Goal: Task Accomplishment & Management: Manage account settings

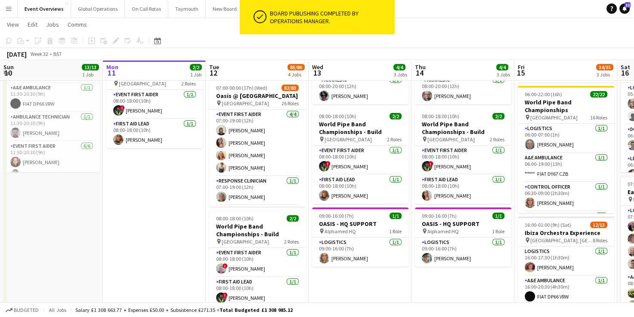
scroll to position [23, 0]
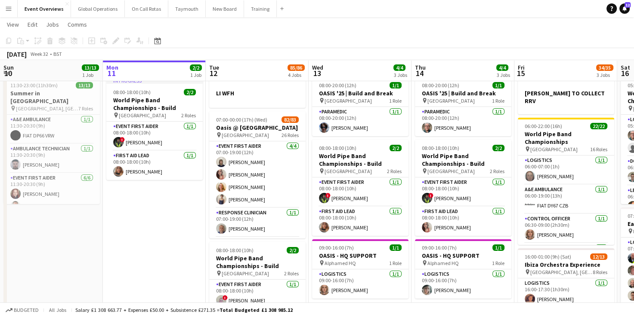
click at [6, 8] on app-icon "Menu" at bounding box center [8, 8] width 7 height 7
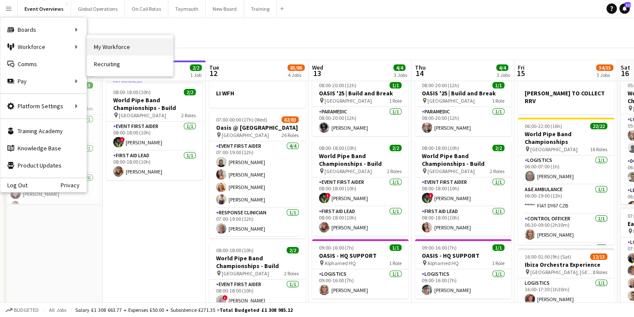
click at [121, 46] on link "My Workforce" at bounding box center [130, 46] width 86 height 17
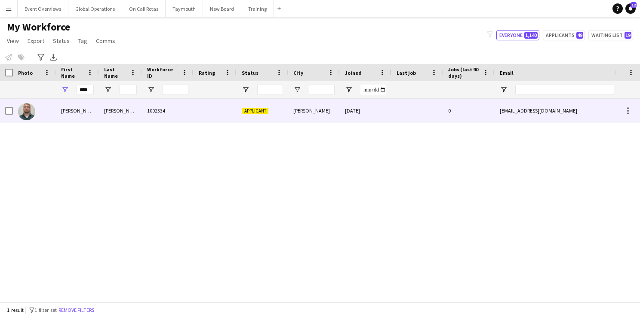
click at [67, 109] on div "[PERSON_NAME]" at bounding box center [77, 111] width 43 height 24
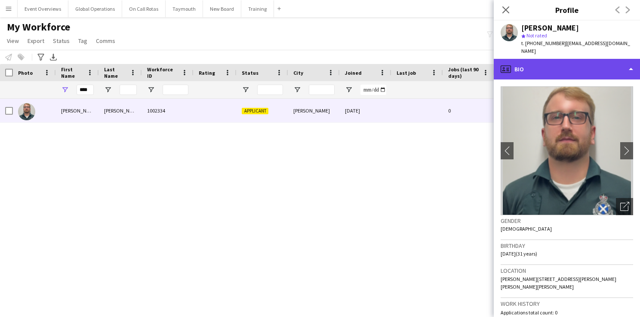
click at [631, 59] on div "profile Bio" at bounding box center [567, 69] width 146 height 21
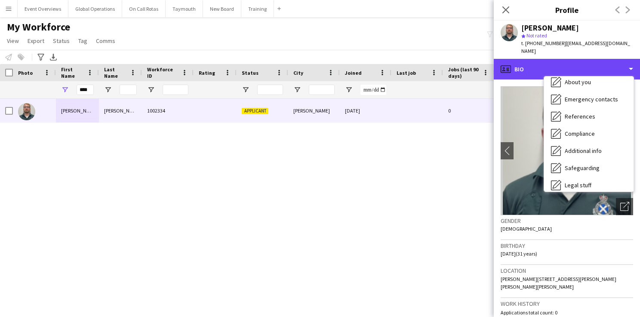
scroll to position [74, 0]
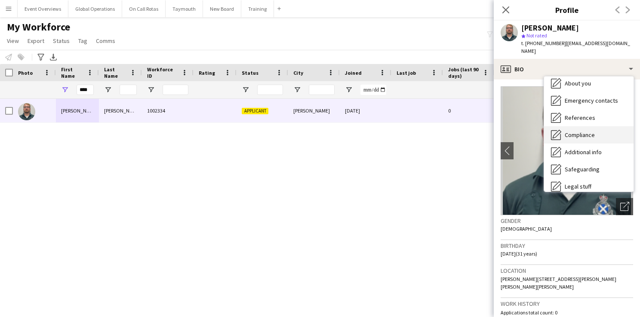
click at [576, 126] on div "Compliance Compliance" at bounding box center [588, 134] width 89 height 17
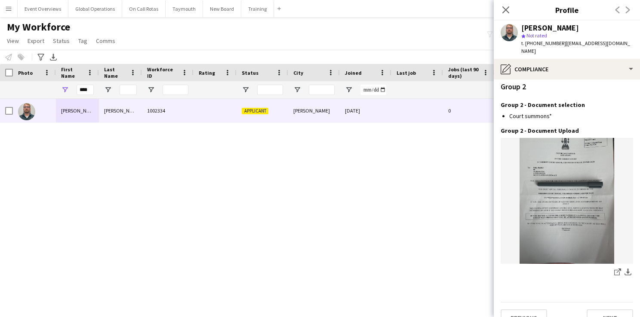
scroll to position [95, 0]
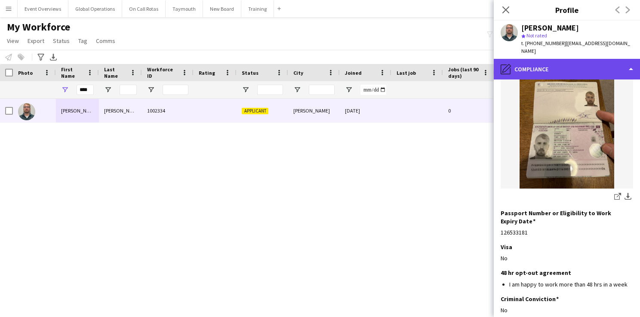
click at [633, 60] on div "pencil4 Compliance" at bounding box center [567, 69] width 146 height 21
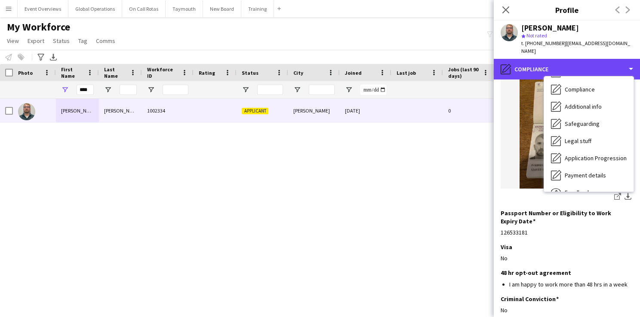
scroll to position [119, 0]
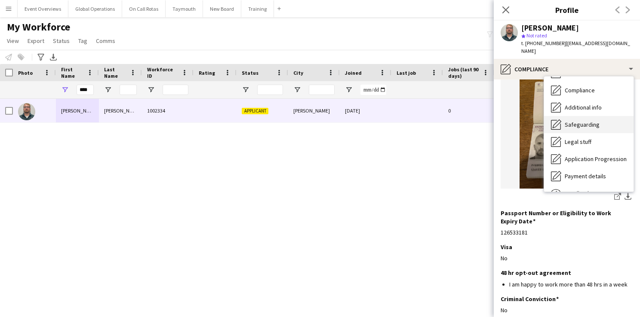
click at [577, 121] on span "Safeguarding" at bounding box center [582, 125] width 35 height 8
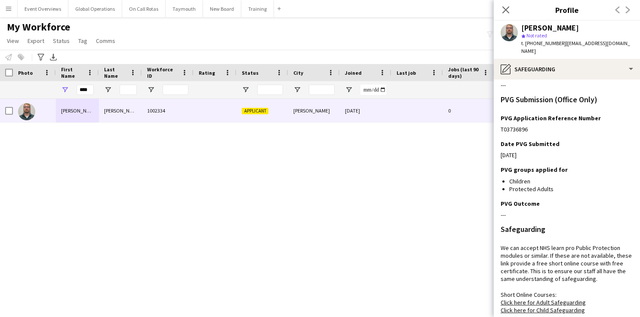
scroll to position [41, 0]
click at [626, 201] on app-icon "Edit this field" at bounding box center [629, 204] width 7 height 7
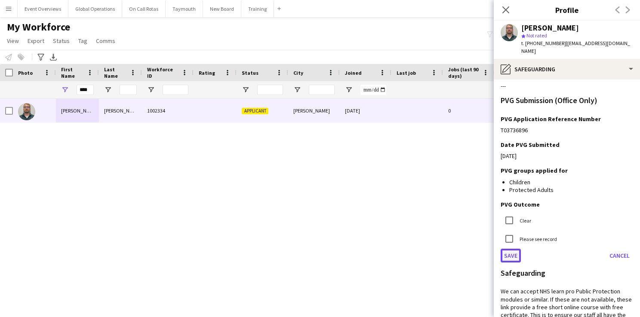
click at [511, 249] on button "Save" at bounding box center [511, 256] width 20 height 14
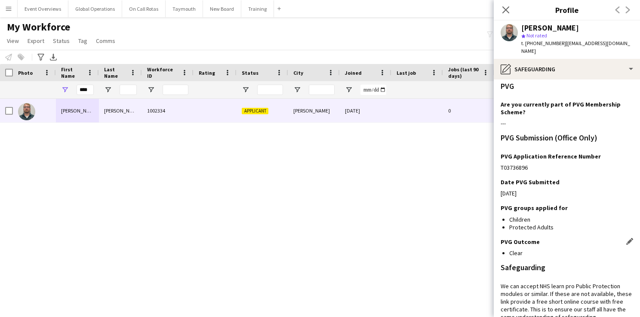
scroll to position [0, 0]
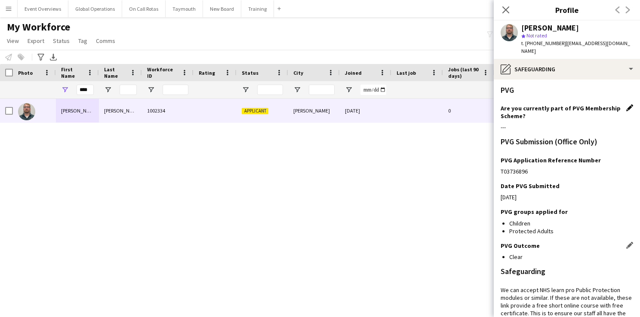
click at [626, 105] on app-icon "Edit this field" at bounding box center [629, 108] width 7 height 7
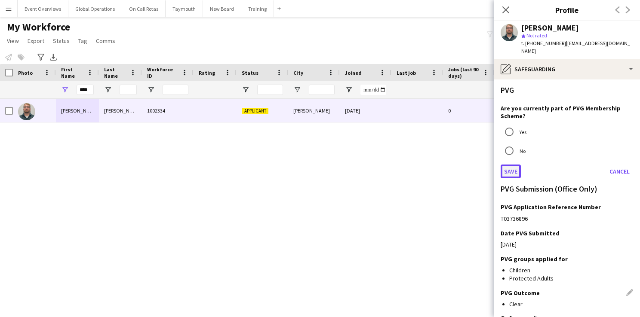
click at [504, 165] on button "Save" at bounding box center [511, 172] width 20 height 14
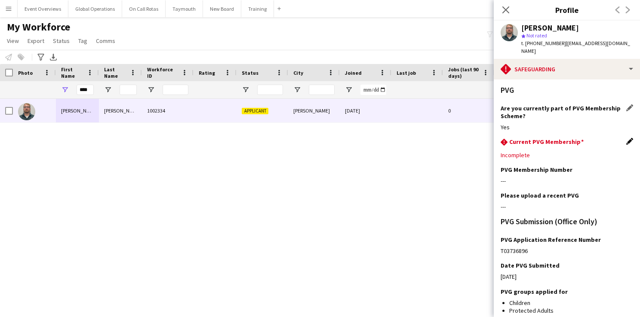
click at [626, 138] on app-icon "Edit this field" at bounding box center [629, 141] width 7 height 7
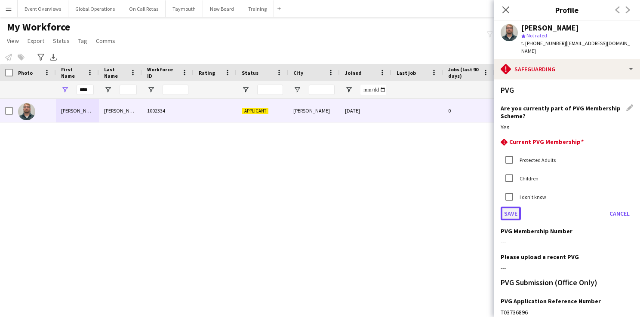
click at [506, 211] on button "Save" at bounding box center [511, 214] width 20 height 14
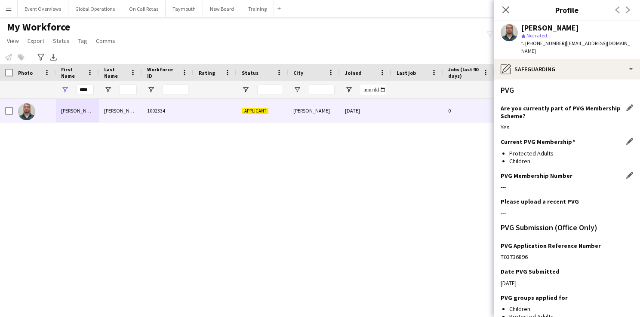
click at [620, 172] on div "PVG Membership Number Edit this field" at bounding box center [567, 176] width 132 height 8
click at [626, 172] on app-icon "Edit this field" at bounding box center [629, 175] width 7 height 7
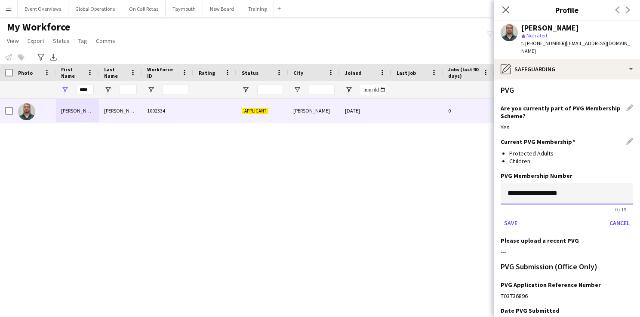
click at [513, 185] on input "**********" at bounding box center [567, 194] width 132 height 22
paste input
type input "**********"
click at [510, 216] on button "Save" at bounding box center [511, 223] width 20 height 14
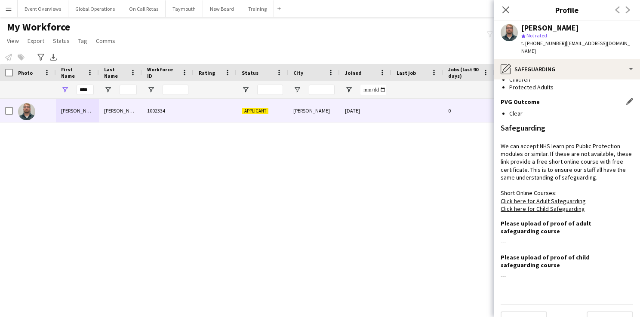
scroll to position [240, 0]
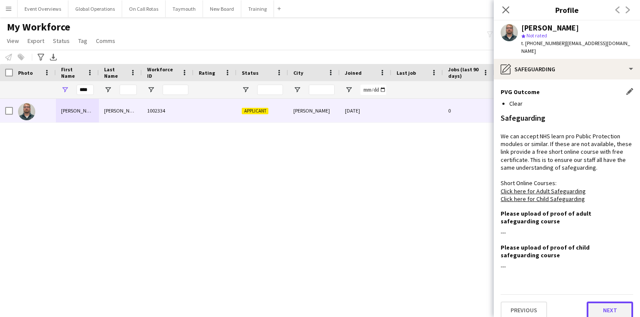
click at [597, 302] on button "Next" at bounding box center [610, 310] width 46 height 17
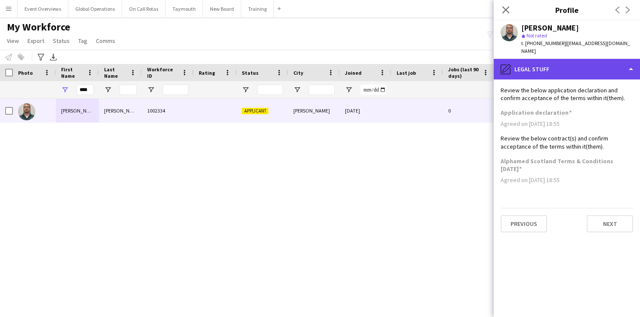
click at [630, 62] on div "pencil4 Legal stuff" at bounding box center [567, 69] width 146 height 21
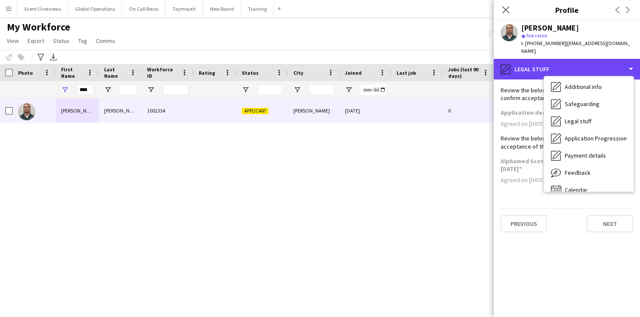
scroll to position [150, 0]
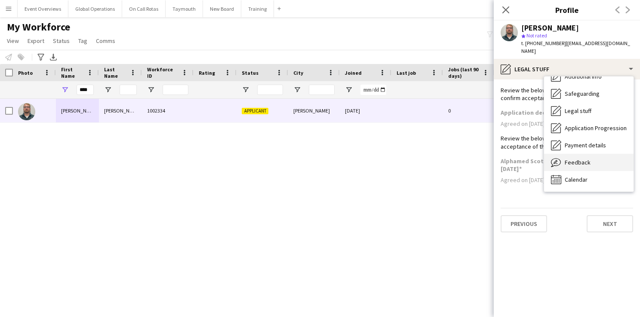
click at [581, 159] on span "Feedback" at bounding box center [578, 163] width 26 height 8
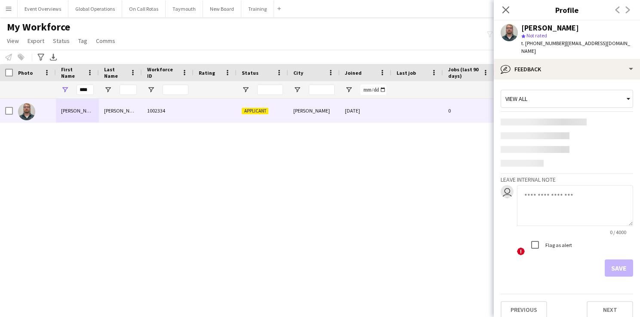
click at [539, 190] on textarea at bounding box center [575, 205] width 116 height 41
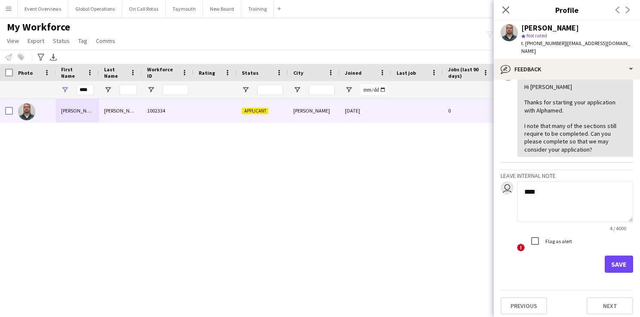
scroll to position [360, 0]
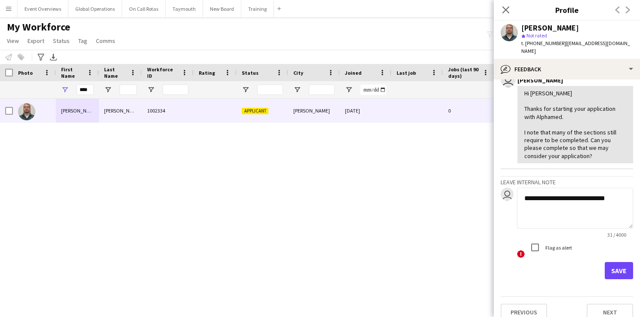
click at [617, 198] on textarea "**********" at bounding box center [575, 208] width 116 height 41
paste textarea "**********"
type textarea "**********"
click at [615, 271] on button "Save" at bounding box center [619, 270] width 28 height 17
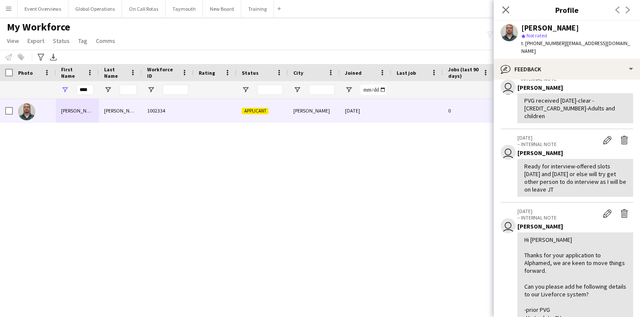
scroll to position [0, 0]
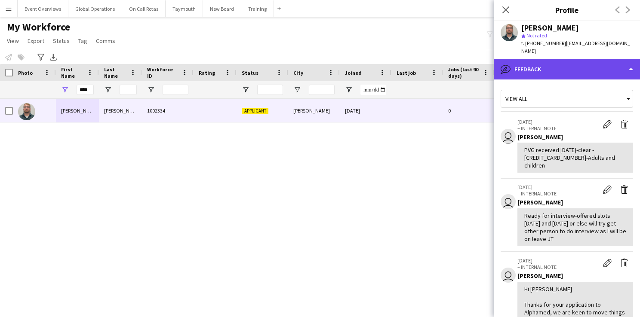
click at [632, 61] on div "bubble-pencil Feedback" at bounding box center [567, 69] width 146 height 21
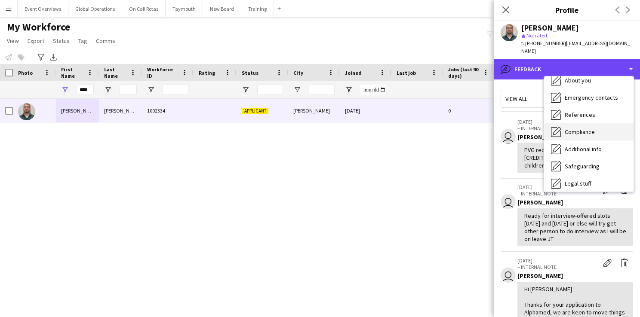
scroll to position [75, 0]
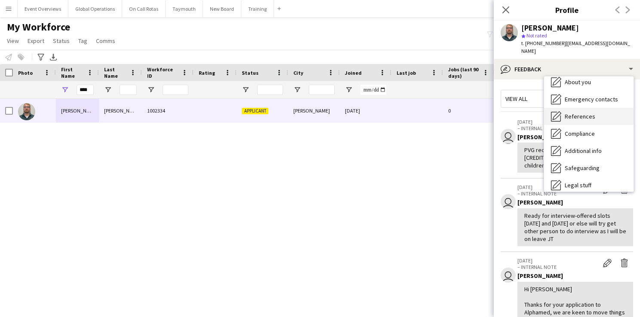
click at [580, 113] on span "References" at bounding box center [580, 117] width 31 height 8
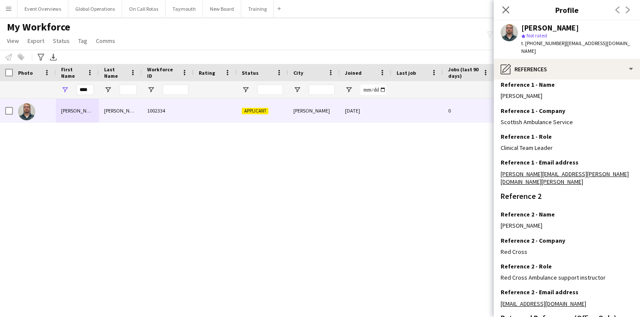
scroll to position [92, 0]
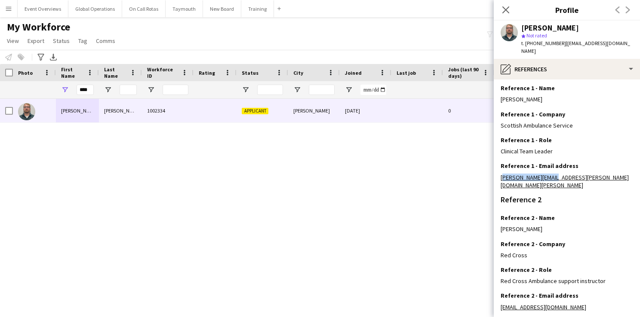
drag, startPoint x: 552, startPoint y: 170, endPoint x: 496, endPoint y: 171, distance: 55.9
click at [496, 171] on app-section-data-types "Reference Information Please provide 2 professional/ educational references. On…" at bounding box center [567, 199] width 146 height 238
drag, startPoint x: 496, startPoint y: 171, endPoint x: 502, endPoint y: 169, distance: 6.7
copy link "[PERSON_NAME][EMAIL_ADDRESS][PERSON_NAME][DOMAIN_NAME][PERSON_NAME]"
drag, startPoint x: 569, startPoint y: 293, endPoint x: 498, endPoint y: 296, distance: 71.0
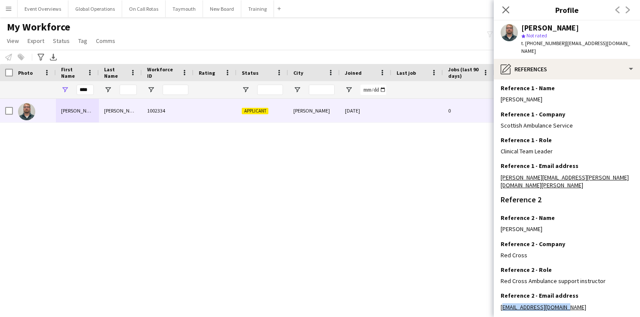
click at [498, 296] on app-section-data-types "Reference Information Please provide 2 professional/ educational references. On…" at bounding box center [567, 199] width 146 height 238
drag, startPoint x: 498, startPoint y: 296, endPoint x: 504, endPoint y: 292, distance: 7.2
copy link "[EMAIL_ADDRESS][DOMAIN_NAME]"
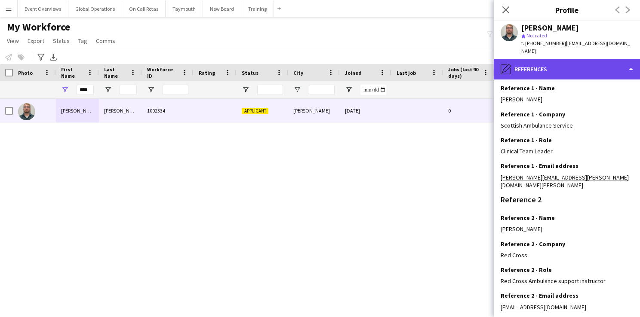
click at [626, 59] on div "pencil4 References" at bounding box center [567, 69] width 146 height 21
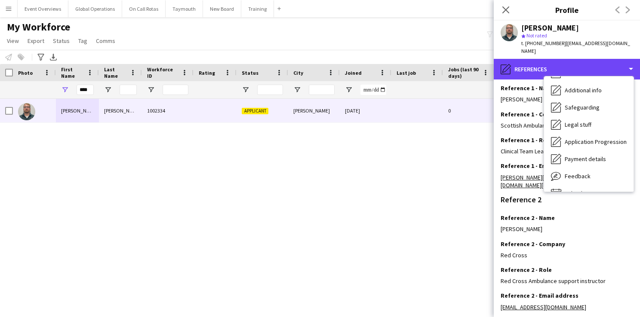
scroll to position [148, 0]
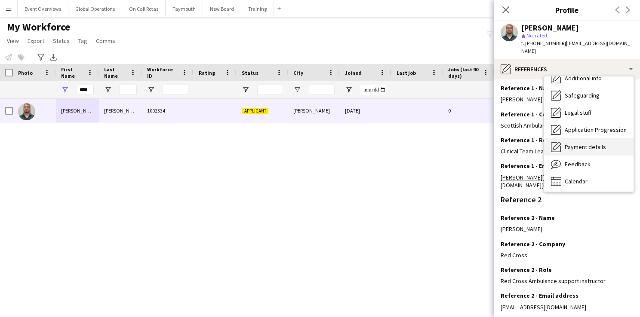
click at [590, 143] on span "Payment details" at bounding box center [585, 147] width 41 height 8
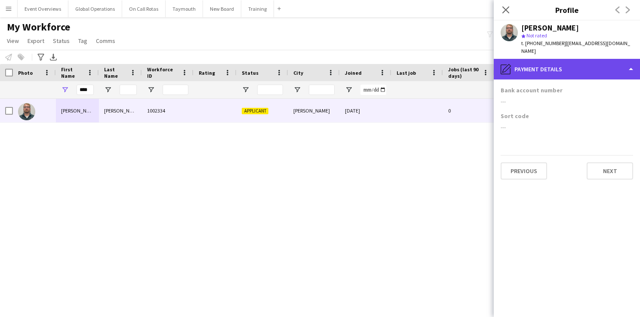
click at [631, 59] on div "pencil4 Payment details" at bounding box center [567, 69] width 146 height 21
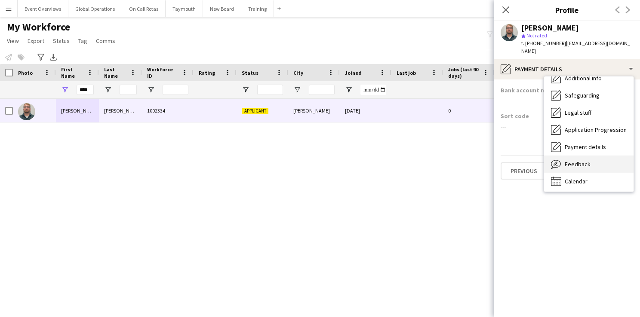
click at [588, 160] on span "Feedback" at bounding box center [578, 164] width 26 height 8
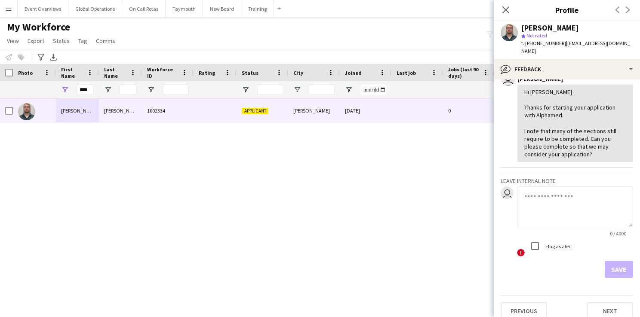
scroll to position [428, 0]
click at [559, 199] on textarea at bounding box center [575, 206] width 116 height 41
type textarea "**********"
click at [610, 267] on button "Save" at bounding box center [619, 269] width 28 height 17
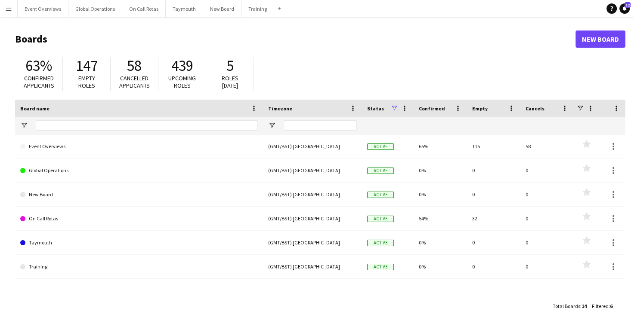
click at [12, 6] on app-icon "Menu" at bounding box center [8, 8] width 7 height 7
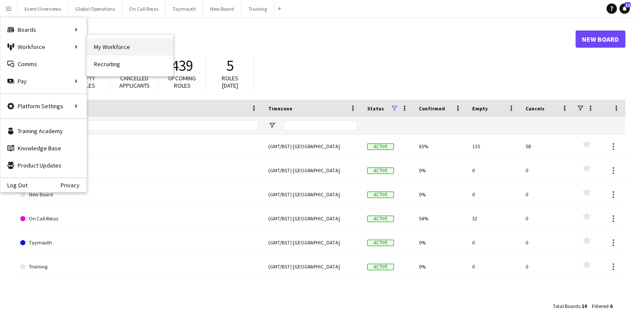
click at [117, 46] on link "My Workforce" at bounding box center [130, 46] width 86 height 17
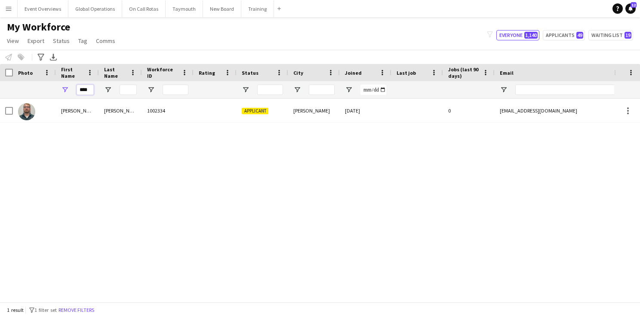
click at [91, 88] on input "****" at bounding box center [85, 90] width 17 height 10
type input "*"
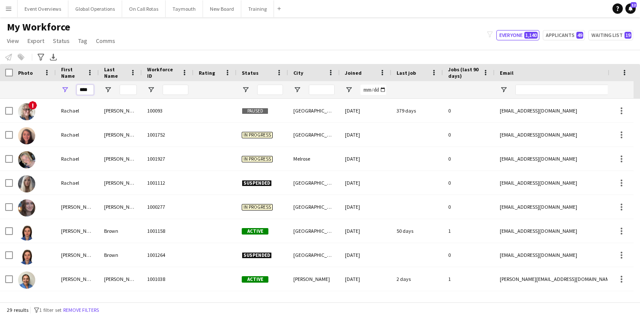
type input "****"
click at [136, 91] on input "Last Name Filter Input" at bounding box center [128, 90] width 17 height 10
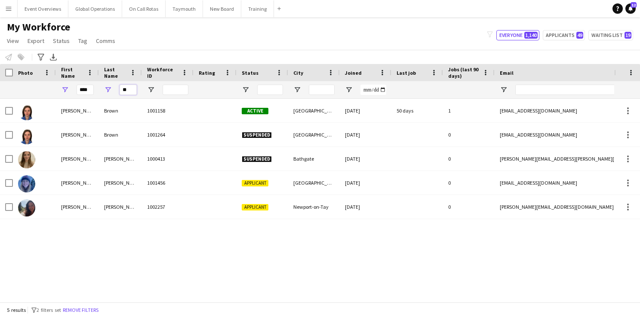
type input "**"
click at [97, 248] on div "Rachel Brown 1001158 Active Edinburgh 16-07-2023 50 days 1 rcbrown670@gmail.com…" at bounding box center [307, 197] width 614 height 197
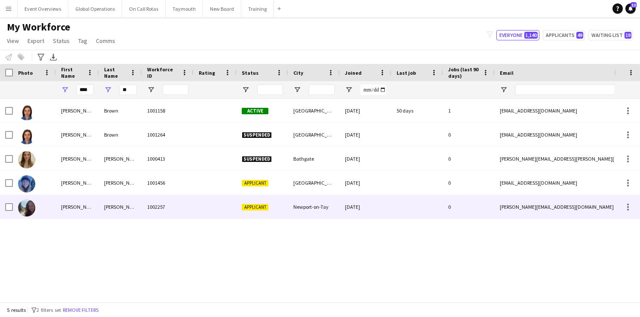
click at [68, 206] on div "Rachel" at bounding box center [77, 207] width 43 height 24
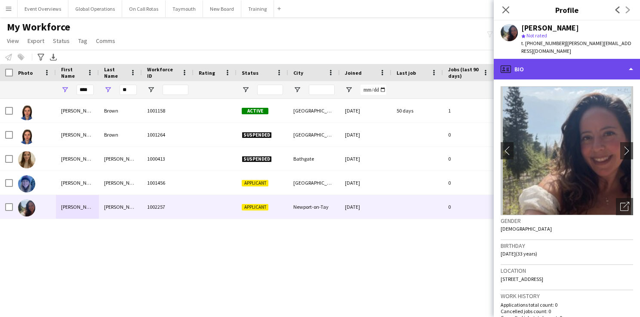
click at [633, 59] on div "profile Bio" at bounding box center [567, 69] width 146 height 21
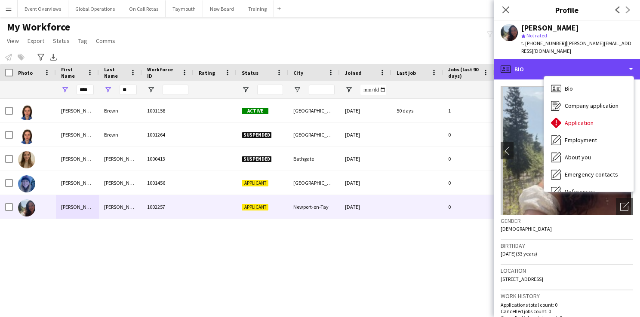
scroll to position [150, 0]
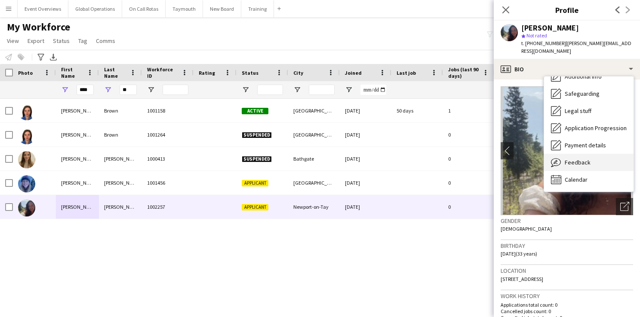
click at [587, 159] on span "Feedback" at bounding box center [578, 163] width 26 height 8
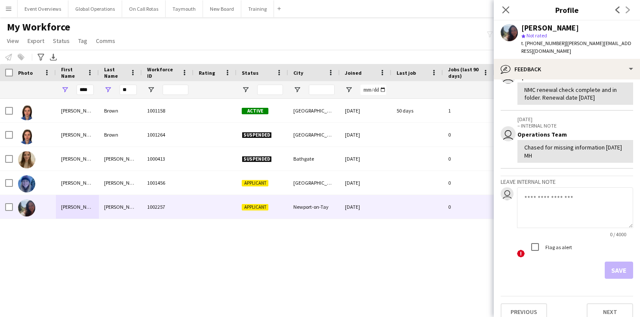
scroll to position [397, 0]
click at [549, 188] on textarea at bounding box center [575, 206] width 116 height 41
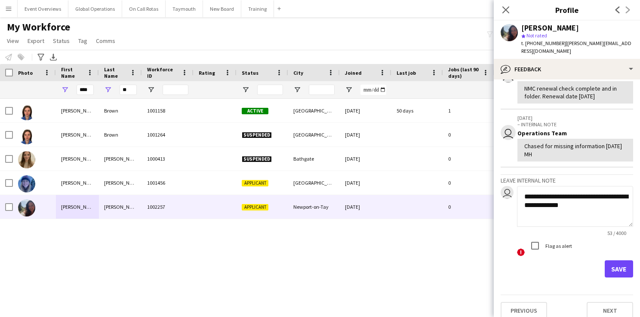
click at [583, 187] on textarea "**********" at bounding box center [575, 206] width 116 height 41
click at [594, 197] on textarea "**********" at bounding box center [575, 206] width 116 height 41
type textarea "**********"
click at [605, 263] on button "Save" at bounding box center [619, 269] width 28 height 17
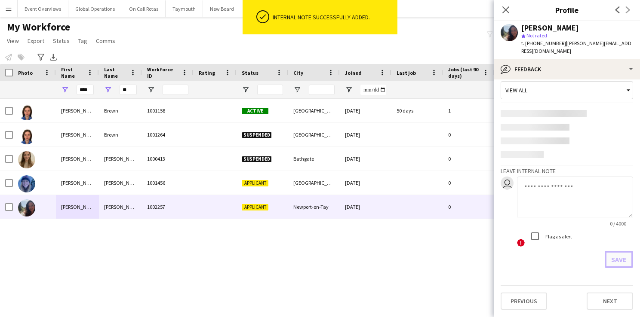
scroll to position [0, 0]
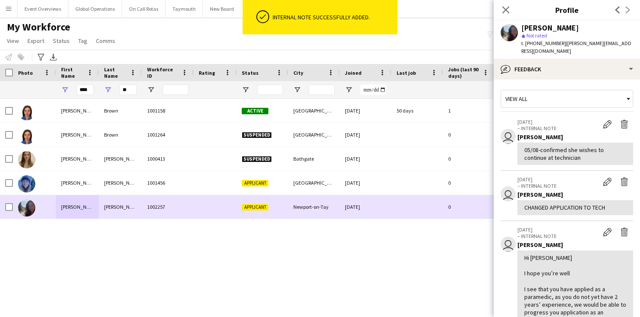
click at [69, 206] on div "Rachel" at bounding box center [77, 207] width 43 height 24
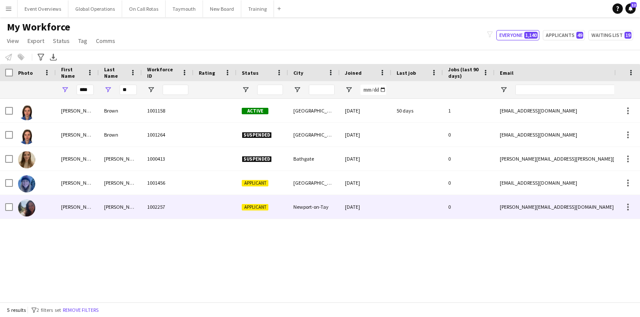
click at [69, 206] on div "Rachel" at bounding box center [77, 207] width 43 height 24
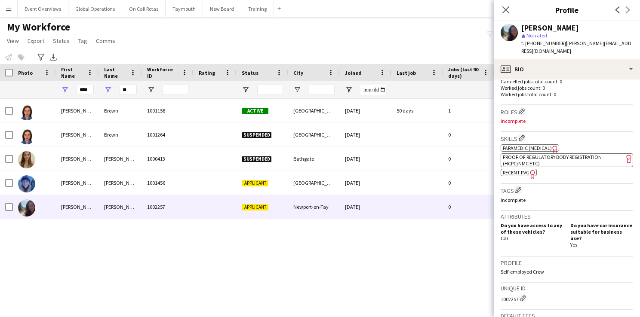
scroll to position [238, 0]
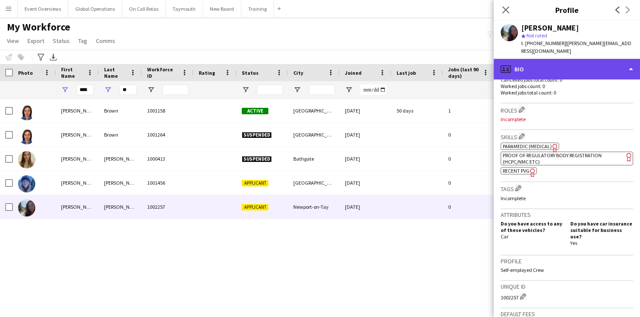
click at [629, 61] on div "profile Bio" at bounding box center [567, 69] width 146 height 21
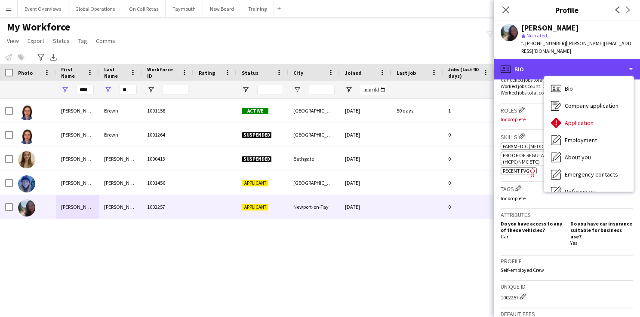
scroll to position [150, 0]
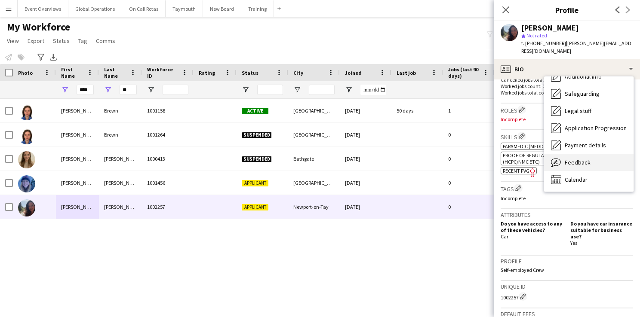
click at [578, 159] on span "Feedback" at bounding box center [578, 163] width 26 height 8
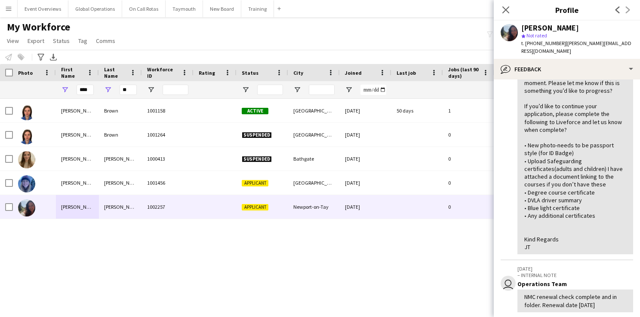
scroll to position [454, 0]
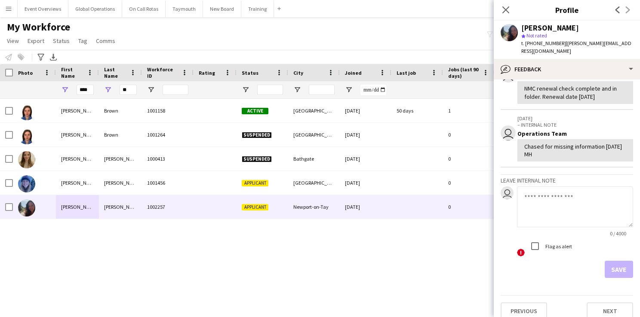
click at [562, 193] on textarea at bounding box center [575, 207] width 116 height 41
paste textarea "**********"
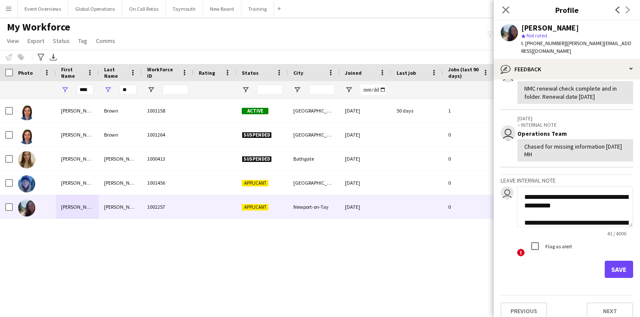
scroll to position [69, 0]
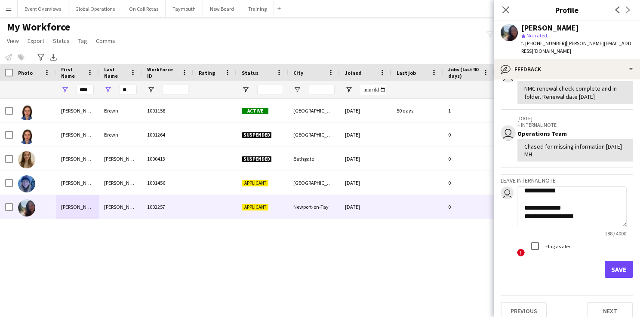
type textarea "**********"
click at [612, 261] on button "Save" at bounding box center [619, 269] width 28 height 17
